Goal: Navigation & Orientation: Find specific page/section

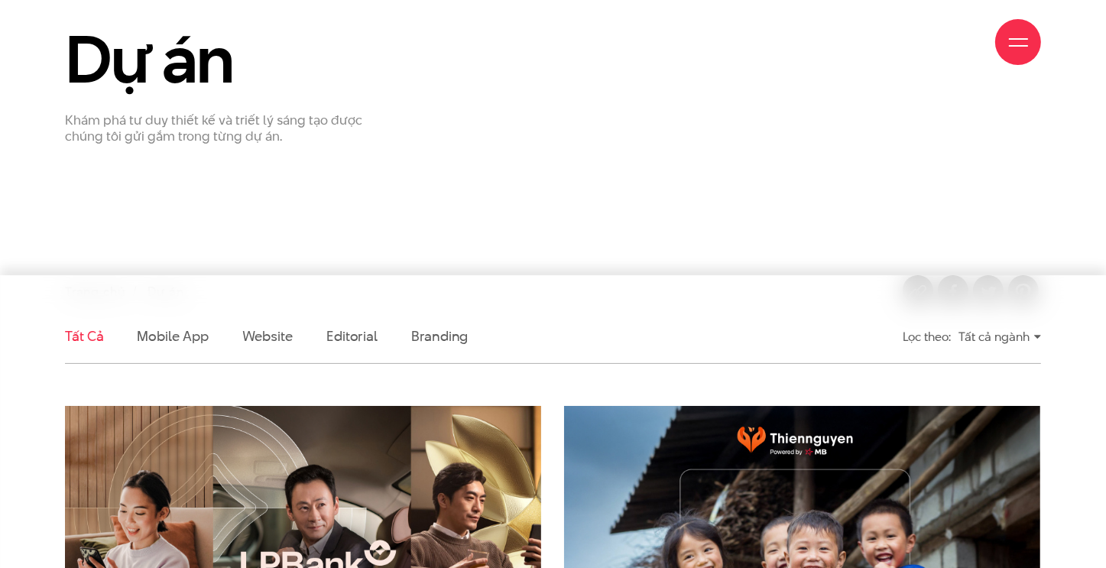
scroll to position [153, 0]
click at [992, 336] on div "Tất cả ngành" at bounding box center [1000, 336] width 83 height 27
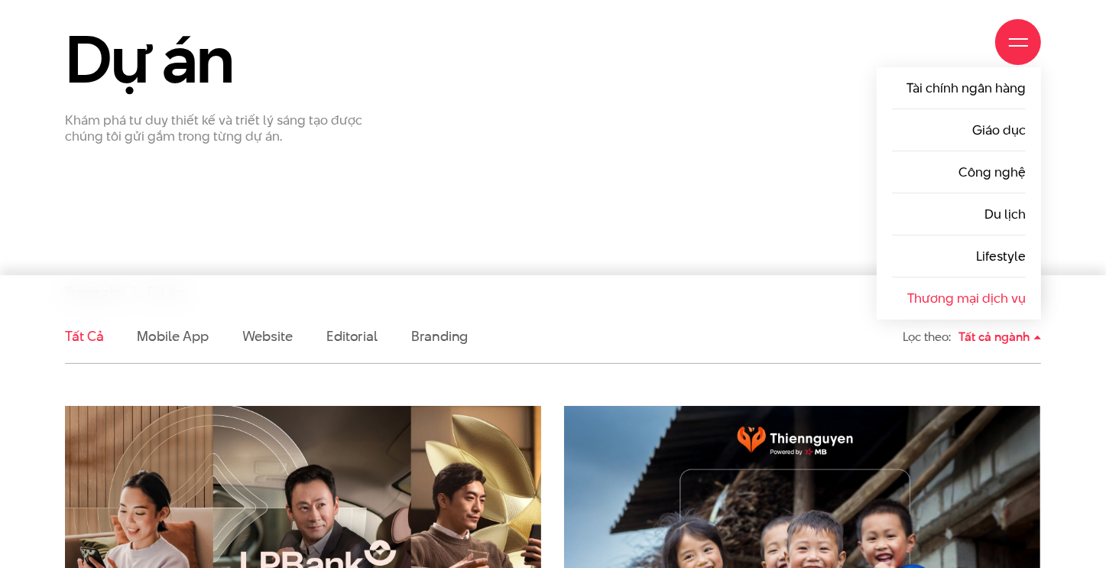
click at [995, 291] on link "Thương mại dịch vụ" at bounding box center [967, 298] width 119 height 18
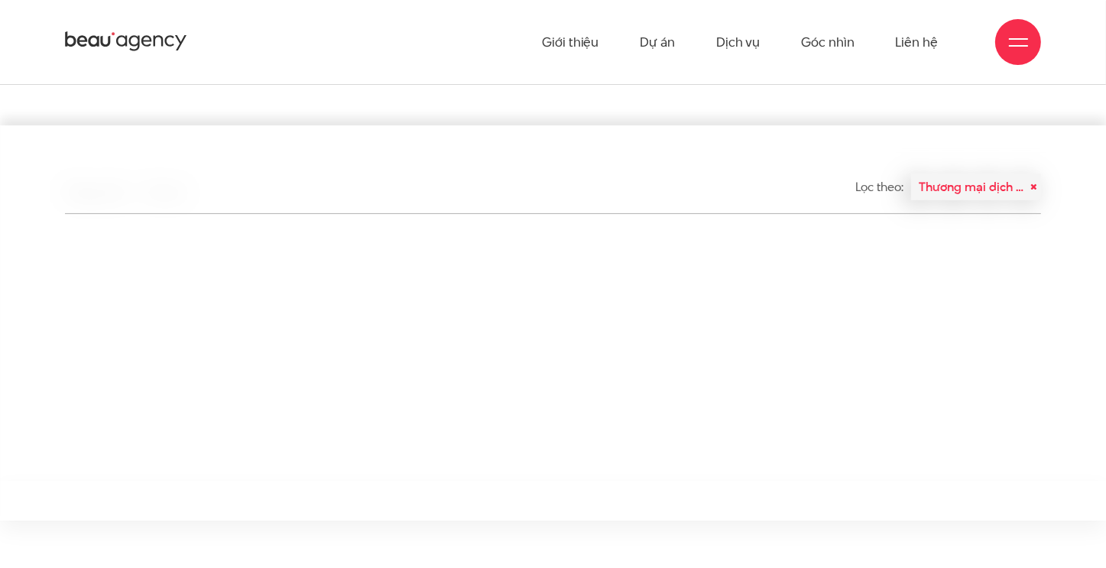
scroll to position [153, 0]
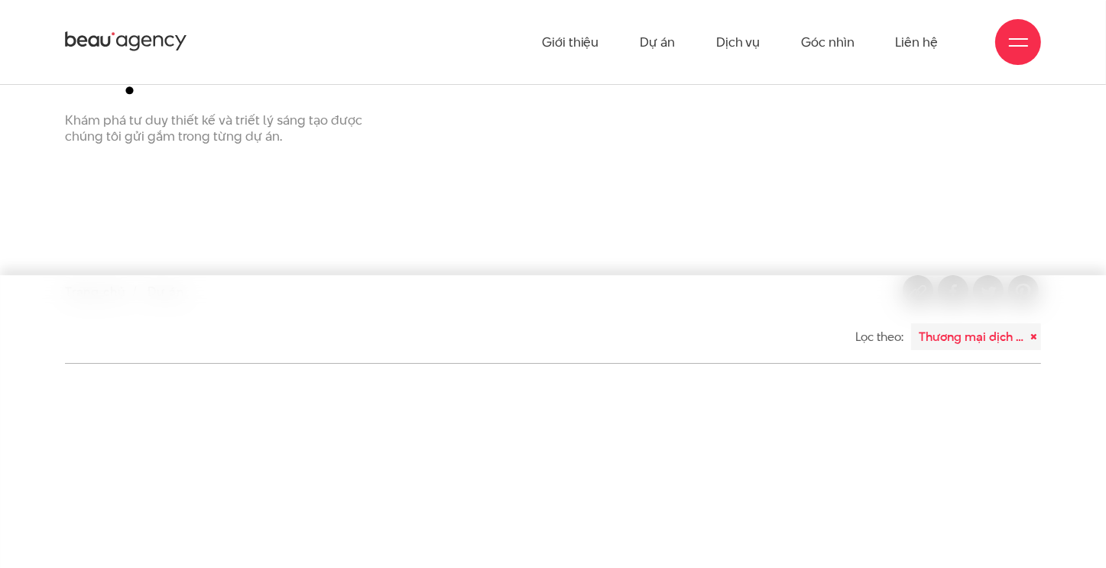
click at [956, 342] on div "Thương mại dịch vụ" at bounding box center [976, 336] width 130 height 27
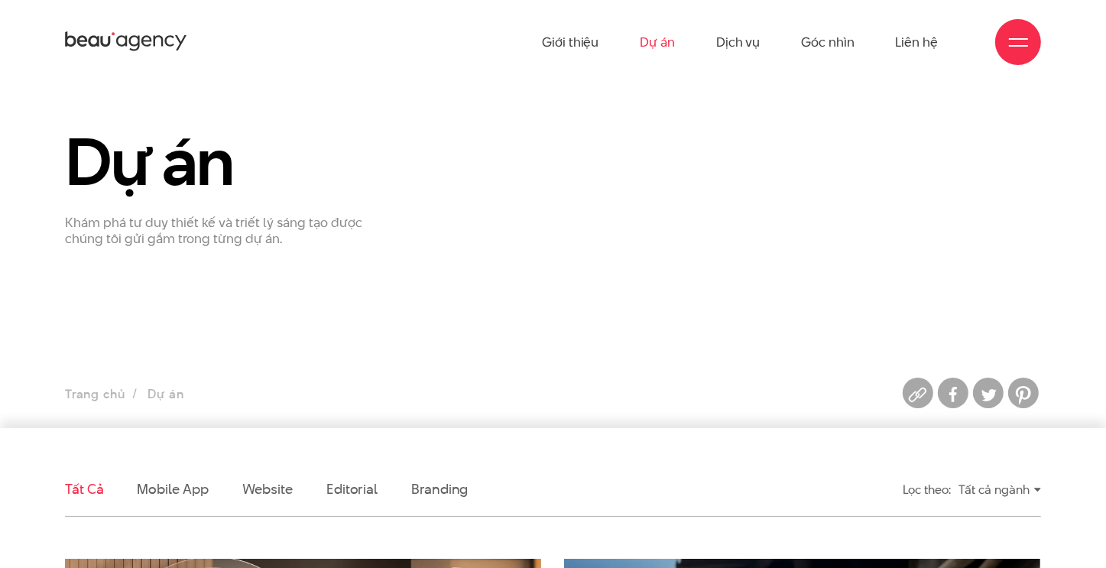
click at [996, 492] on div "Tất cả ngành" at bounding box center [1000, 489] width 83 height 27
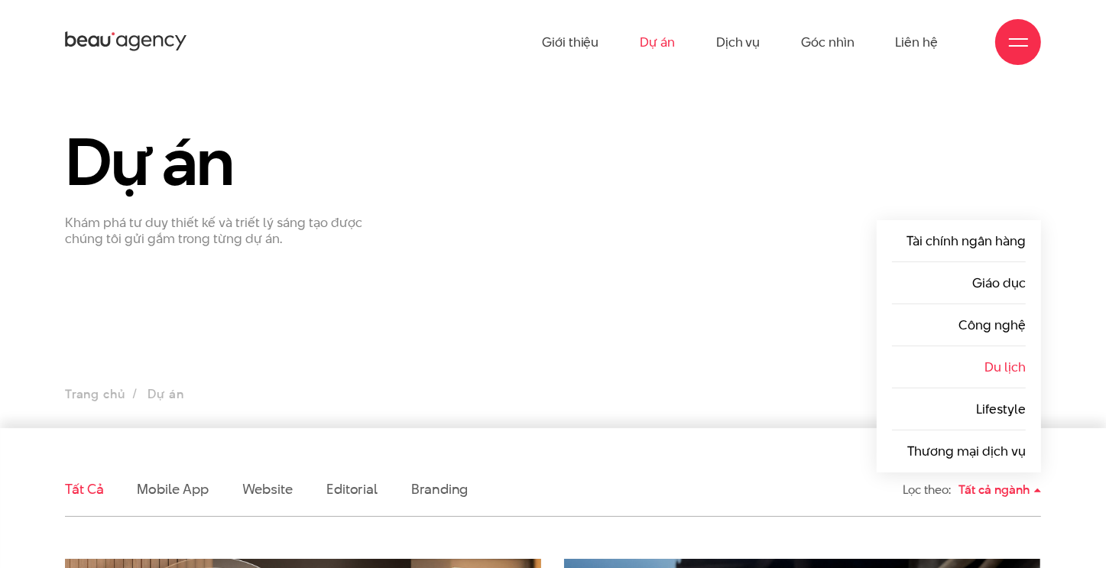
click at [998, 362] on link "Du lịch" at bounding box center [1005, 367] width 41 height 18
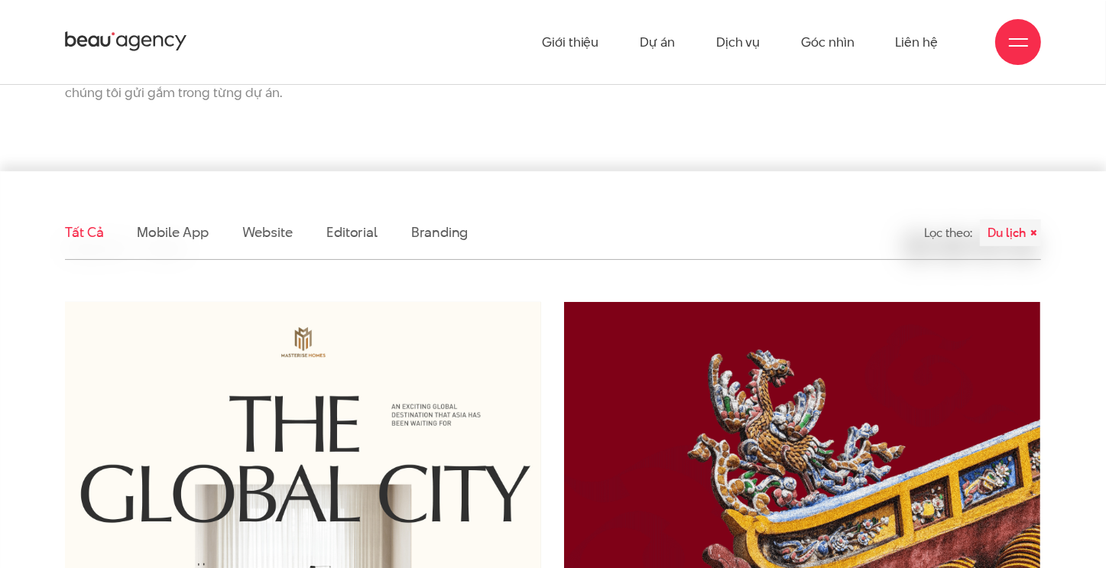
scroll to position [229, 0]
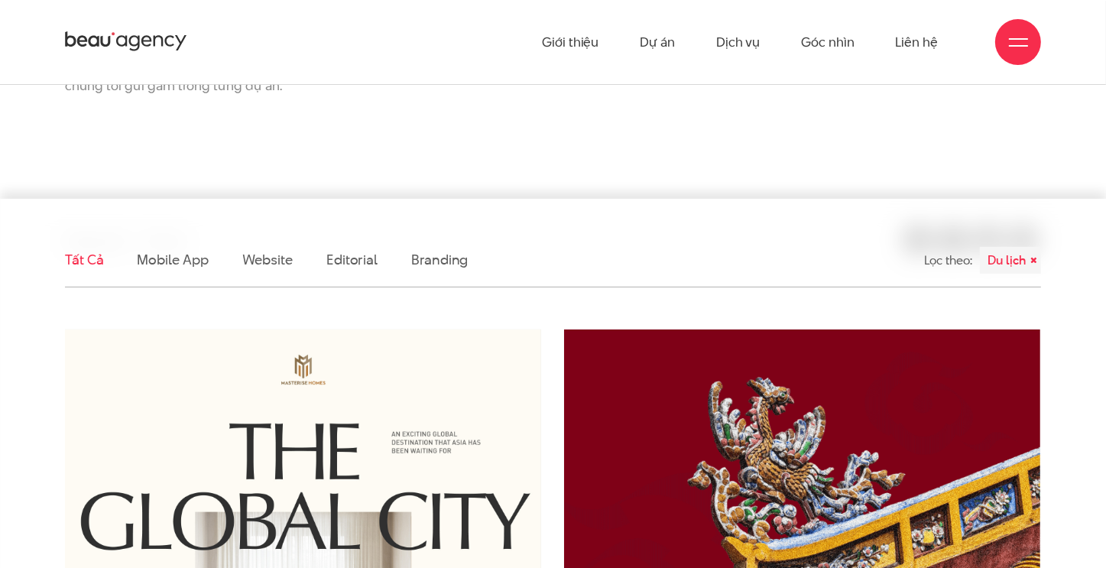
click at [1034, 259] on div "Du lịch" at bounding box center [1010, 260] width 61 height 27
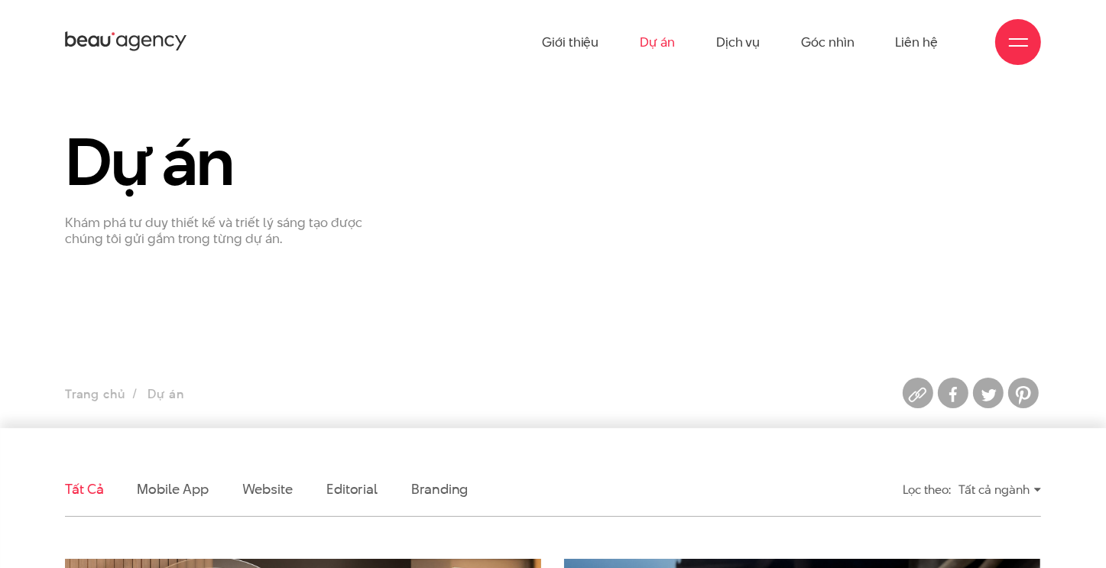
click at [1000, 489] on div "Tất cả ngành" at bounding box center [1000, 489] width 83 height 27
